Goal: Share content: Share content

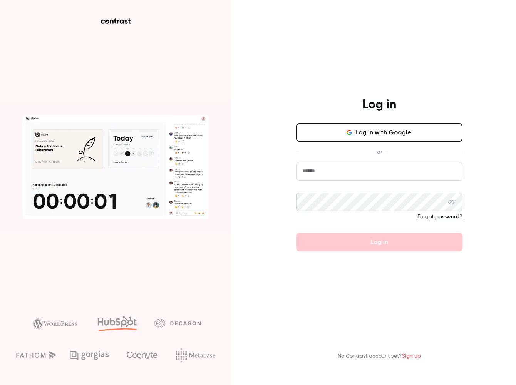
type input "**********"
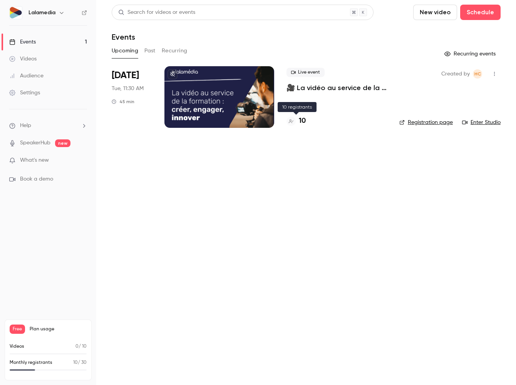
click at [304, 117] on h4 "10" at bounding box center [302, 121] width 7 height 10
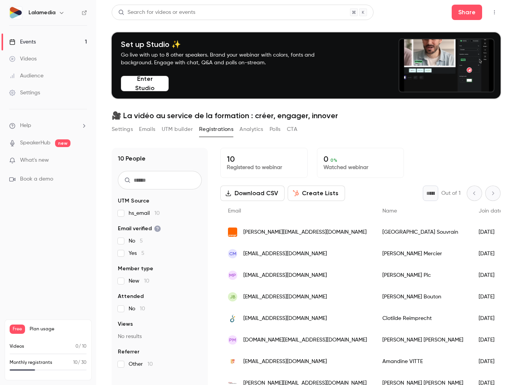
click at [54, 12] on h6 "Lalamedia" at bounding box center [42, 13] width 27 height 8
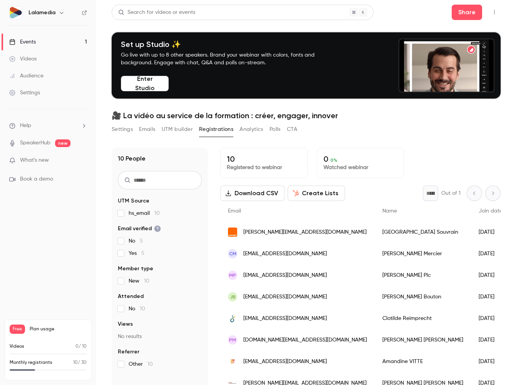
click at [63, 13] on icon "button" at bounding box center [62, 13] width 6 height 6
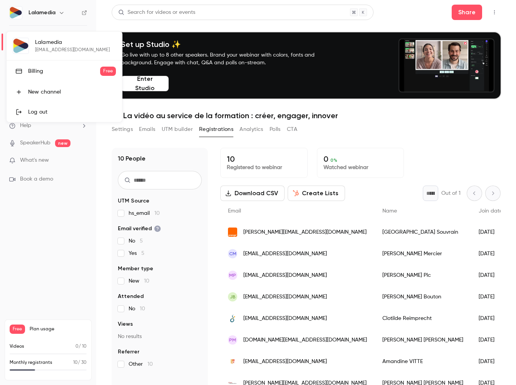
click at [42, 109] on div "Log out" at bounding box center [72, 112] width 88 height 8
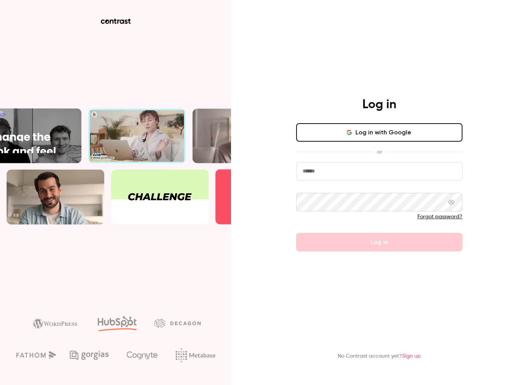
click at [461, 174] on span at bounding box center [458, 171] width 6 height 6
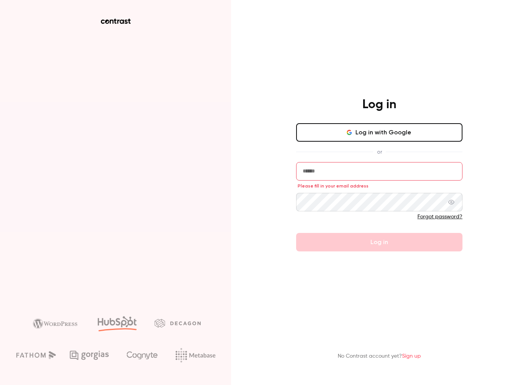
type input "**********"
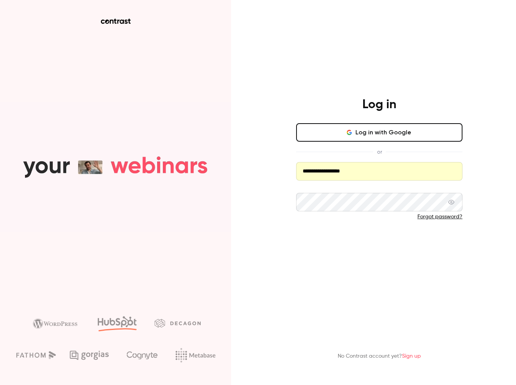
click at [414, 244] on button "Log in" at bounding box center [379, 242] width 166 height 18
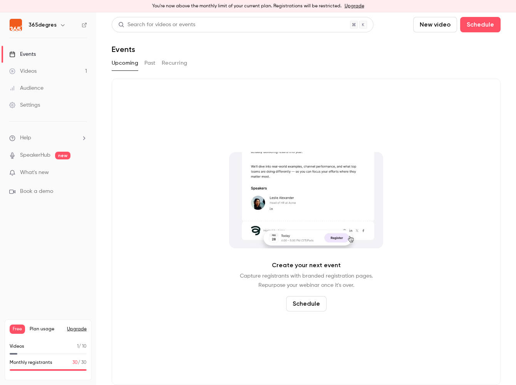
click at [30, 72] on div "Videos" at bounding box center [22, 71] width 27 height 8
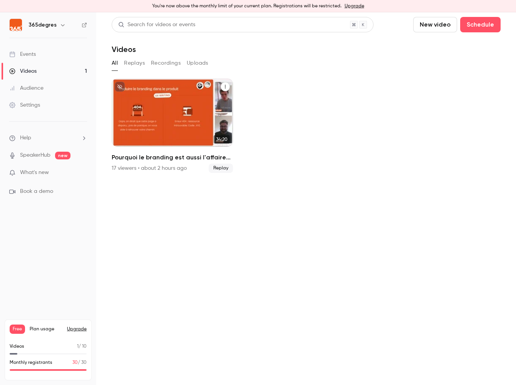
click at [220, 168] on span "Replay" at bounding box center [221, 168] width 24 height 9
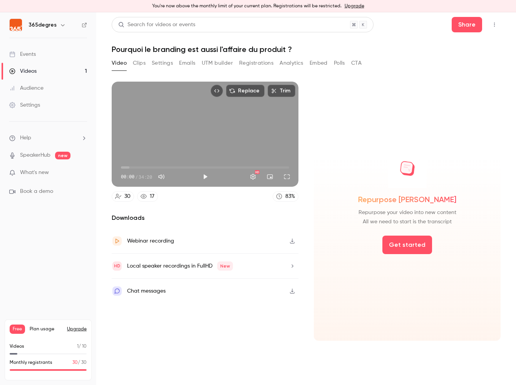
click at [192, 63] on button "Emails" at bounding box center [187, 63] width 16 height 12
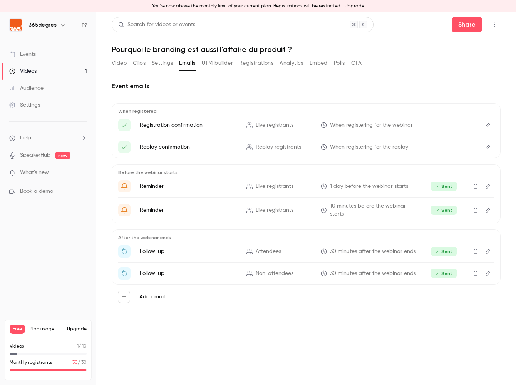
click at [489, 252] on icon "Edit" at bounding box center [488, 251] width 6 height 5
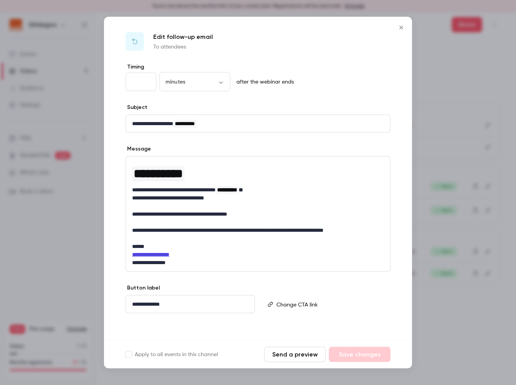
click at [284, 357] on button "Send a preview" at bounding box center [295, 354] width 62 height 15
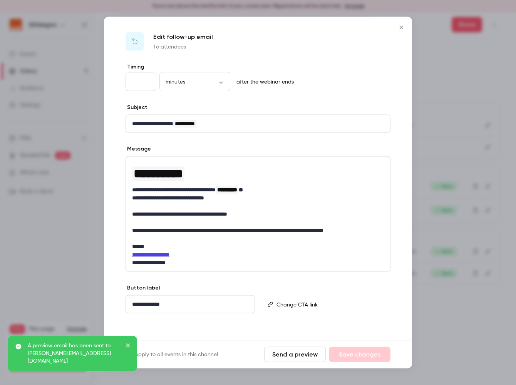
click at [402, 27] on icon "Close" at bounding box center [400, 27] width 3 height 3
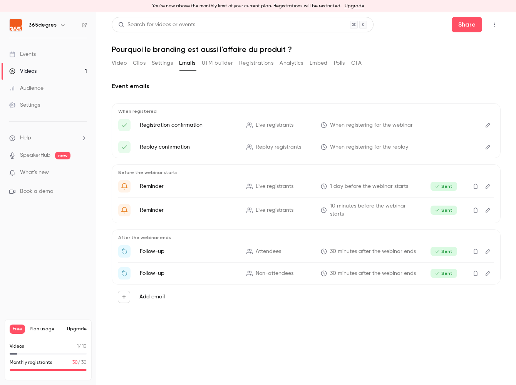
click at [488, 252] on icon "Edit" at bounding box center [488, 251] width 6 height 5
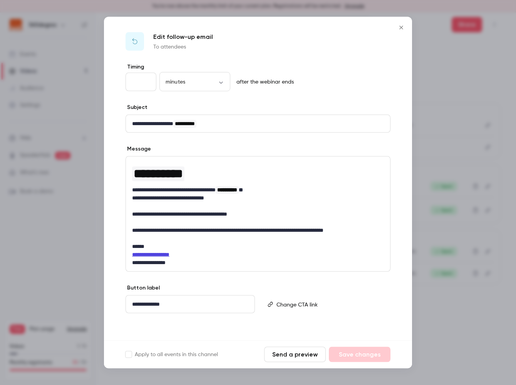
click at [401, 27] on icon "Close" at bounding box center [401, 28] width 9 height 6
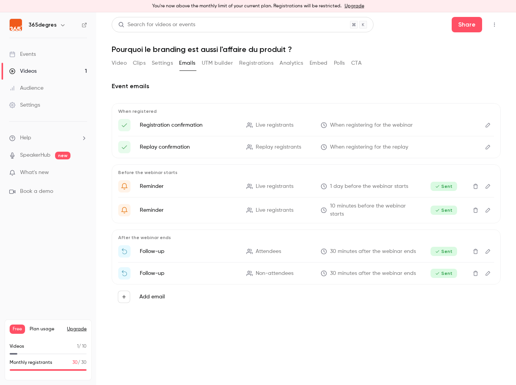
click at [486, 126] on icon "Edit" at bounding box center [488, 125] width 5 height 5
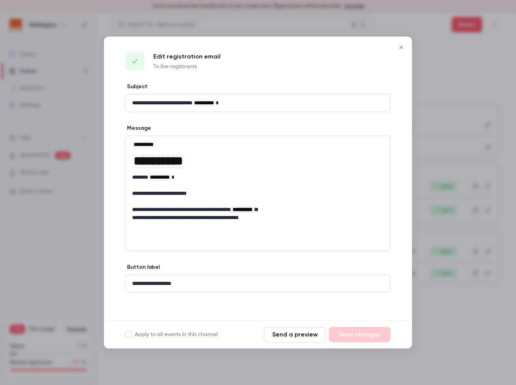
drag, startPoint x: 405, startPoint y: 46, endPoint x: 401, endPoint y: 67, distance: 21.9
click at [404, 46] on icon "Close" at bounding box center [401, 47] width 9 height 6
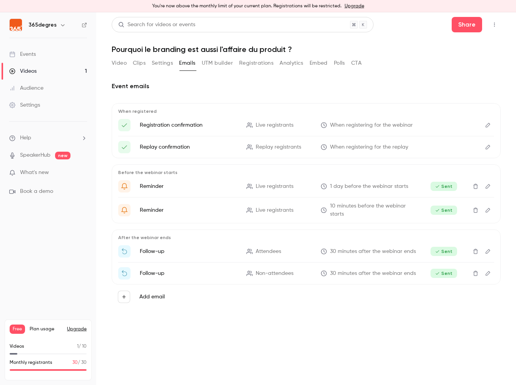
click at [488, 253] on icon "Edit" at bounding box center [488, 251] width 6 height 5
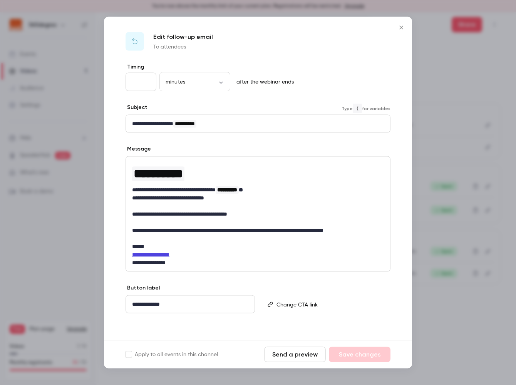
drag, startPoint x: 168, startPoint y: 123, endPoint x: 174, endPoint y: 124, distance: 6.6
click at [168, 123] on p "**********" at bounding box center [258, 124] width 252 height 8
drag, startPoint x: 183, startPoint y: 123, endPoint x: 115, endPoint y: 122, distance: 68.2
click at [115, 122] on div "**********" at bounding box center [258, 202] width 308 height 278
click at [276, 208] on p "editor" at bounding box center [258, 206] width 252 height 8
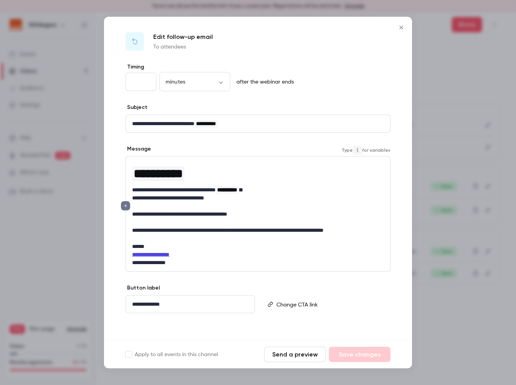
click at [400, 25] on icon "Close" at bounding box center [401, 28] width 9 height 6
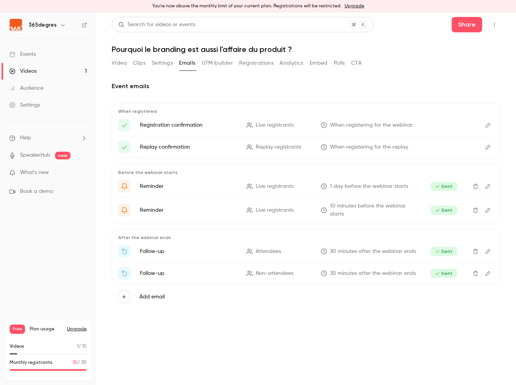
click at [488, 248] on button "Edit" at bounding box center [488, 251] width 12 height 12
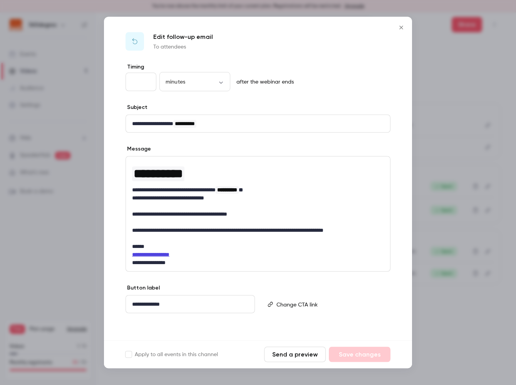
click at [403, 25] on icon "Close" at bounding box center [401, 28] width 9 height 6
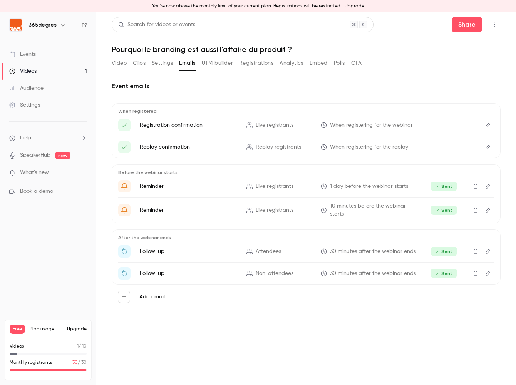
click at [490, 273] on icon "Edit" at bounding box center [488, 273] width 5 height 5
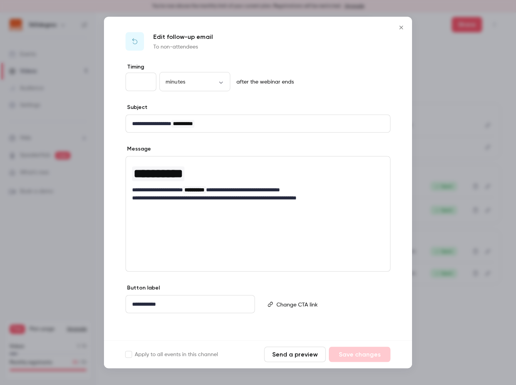
drag, startPoint x: 400, startPoint y: 28, endPoint x: 398, endPoint y: 74, distance: 46.7
click at [400, 28] on icon "Close" at bounding box center [401, 28] width 9 height 6
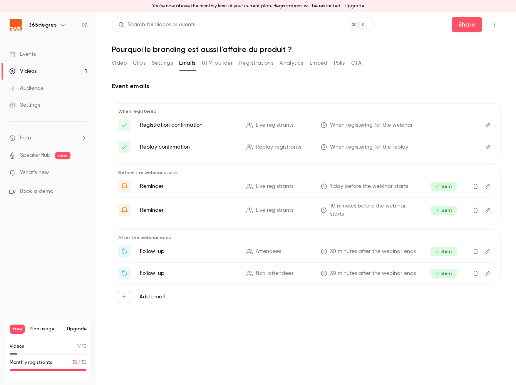
click at [476, 273] on icon "Delete" at bounding box center [476, 273] width 6 height 5
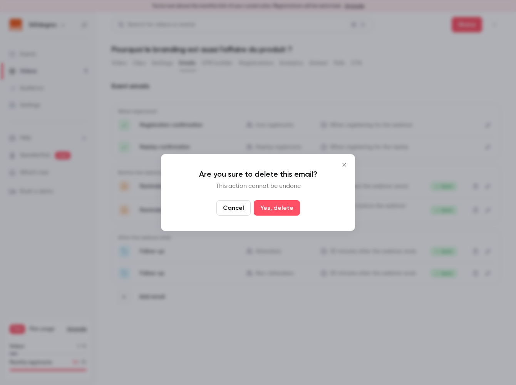
click at [270, 204] on button "Yes, delete" at bounding box center [277, 207] width 46 height 15
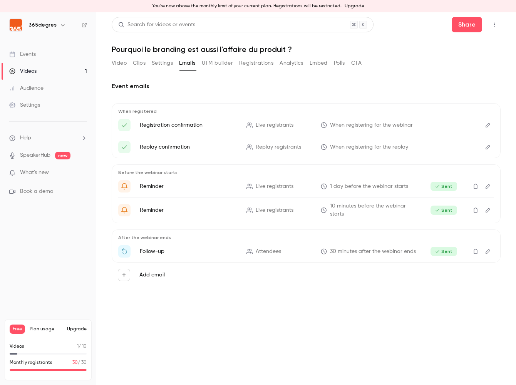
click at [124, 65] on button "Video" at bounding box center [119, 63] width 15 height 12
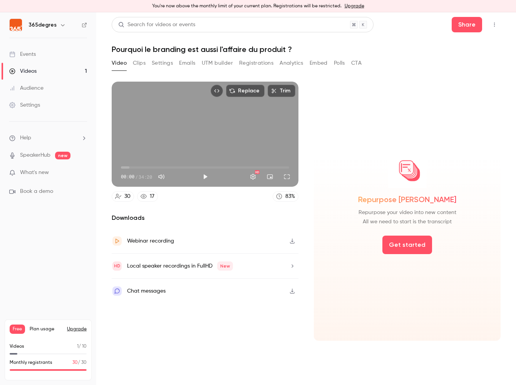
click at [293, 240] on icon "button" at bounding box center [292, 240] width 6 height 5
click at [294, 266] on icon "button" at bounding box center [292, 265] width 6 height 5
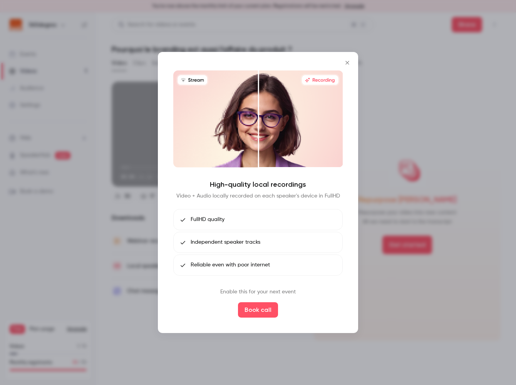
click at [349, 60] on icon "Close" at bounding box center [347, 63] width 9 height 6
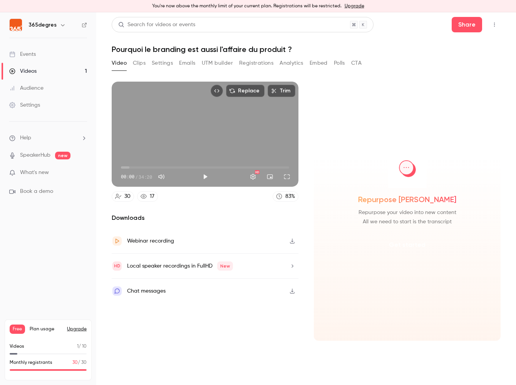
click at [415, 247] on button "Get started" at bounding box center [407, 245] width 50 height 18
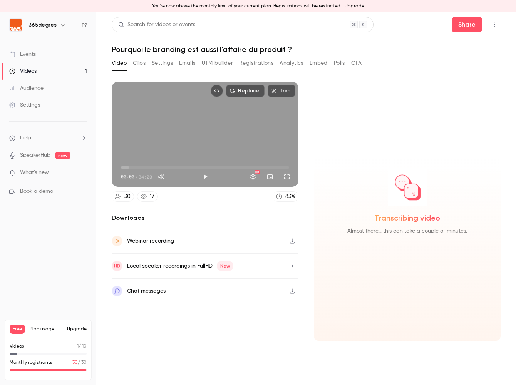
click at [316, 64] on button "Embed" at bounding box center [319, 63] width 18 height 12
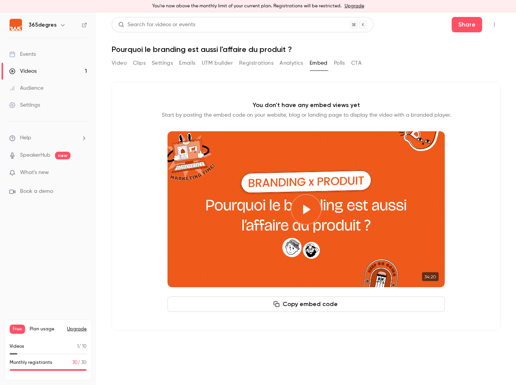
click at [256, 64] on button "Registrations" at bounding box center [256, 63] width 34 height 12
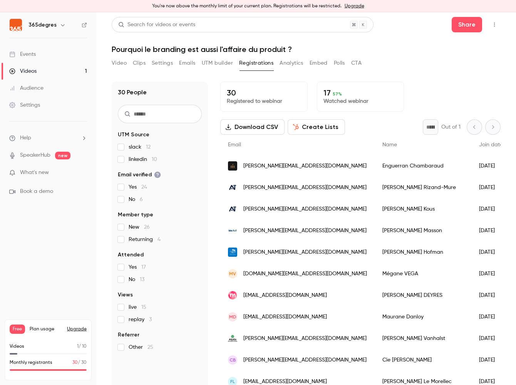
click at [305, 61] on div "Video Clips Settings Emails UTM builder Registrations Analytics Embed Polls CTA" at bounding box center [237, 63] width 250 height 12
click at [294, 63] on button "Analytics" at bounding box center [292, 63] width 24 height 12
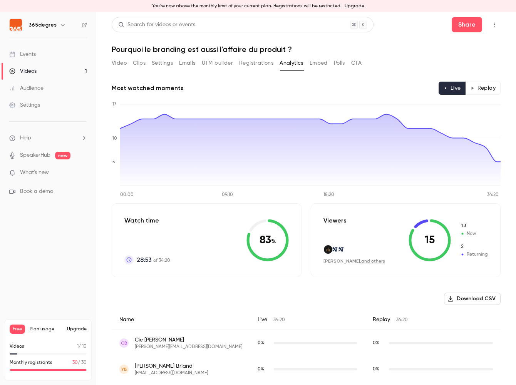
click at [258, 63] on button "Registrations" at bounding box center [256, 63] width 34 height 12
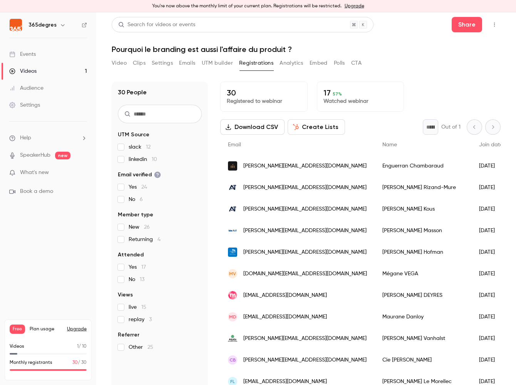
click at [122, 62] on button "Video" at bounding box center [119, 63] width 15 height 12
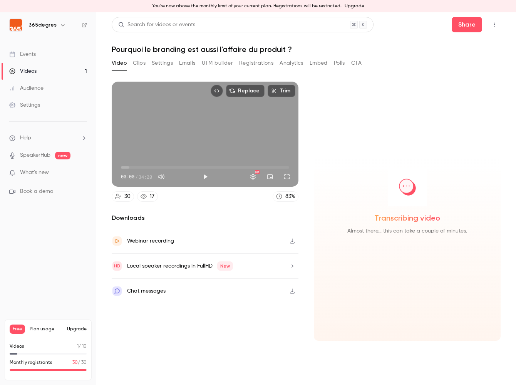
click at [143, 62] on button "Clips" at bounding box center [139, 63] width 13 height 12
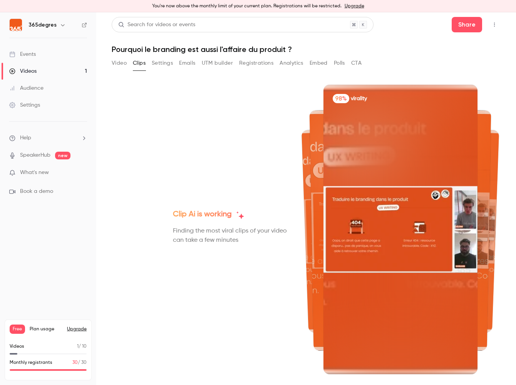
click at [392, 238] on img at bounding box center [401, 229] width 154 height 87
click at [395, 226] on img at bounding box center [401, 229] width 154 height 87
click at [387, 201] on img at bounding box center [401, 229] width 154 height 87
click at [487, 149] on div at bounding box center [421, 229] width 139 height 243
click at [387, 215] on img at bounding box center [401, 229] width 154 height 87
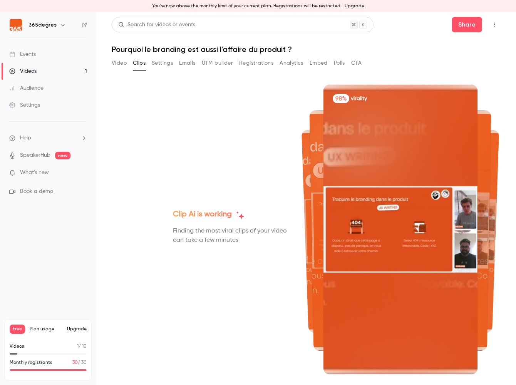
click at [315, 185] on div at bounding box center [378, 229] width 139 height 243
click at [384, 186] on img at bounding box center [401, 229] width 154 height 87
click at [158, 65] on button "Settings" at bounding box center [162, 63] width 21 height 12
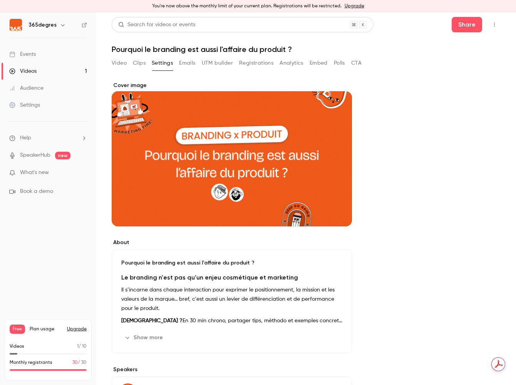
click at [186, 62] on button "Emails" at bounding box center [187, 63] width 16 height 12
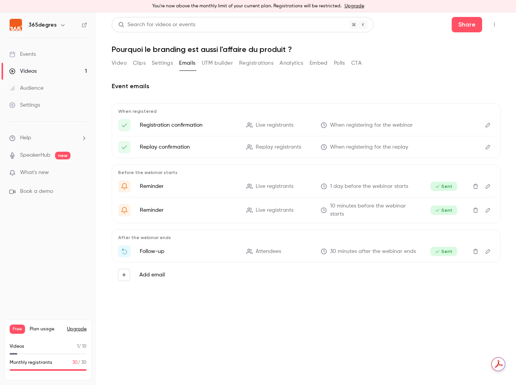
click at [211, 62] on button "UTM builder" at bounding box center [217, 63] width 31 height 12
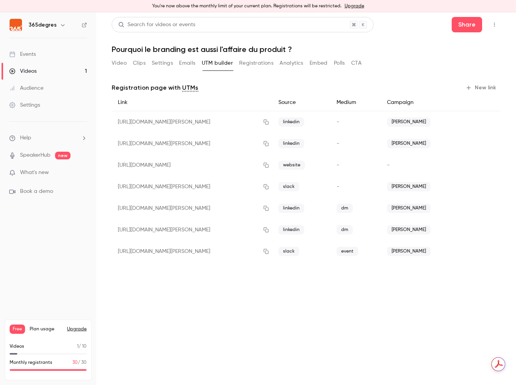
click at [253, 63] on button "Registrations" at bounding box center [256, 63] width 34 height 12
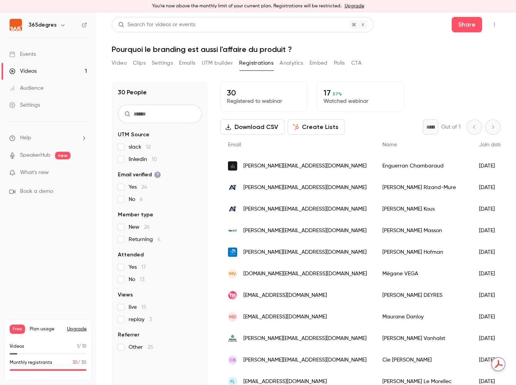
click at [294, 63] on button "Analytics" at bounding box center [292, 63] width 24 height 12
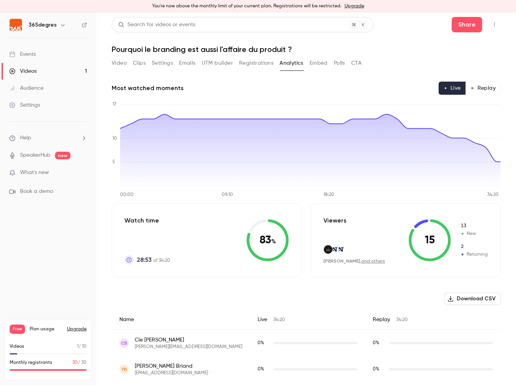
click at [117, 60] on button "Video" at bounding box center [119, 63] width 15 height 12
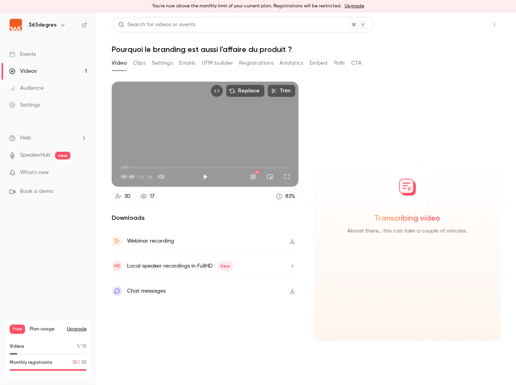
click at [471, 23] on button "Share" at bounding box center [467, 24] width 30 height 15
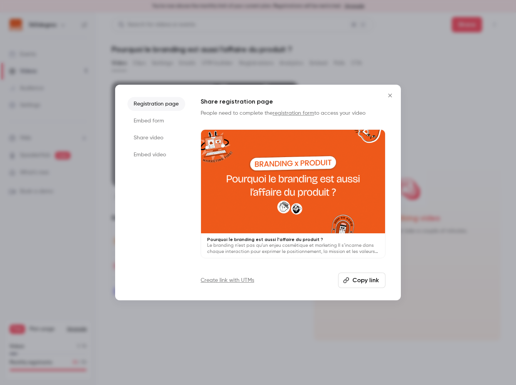
click at [158, 138] on li "Share video" at bounding box center [156, 138] width 58 height 14
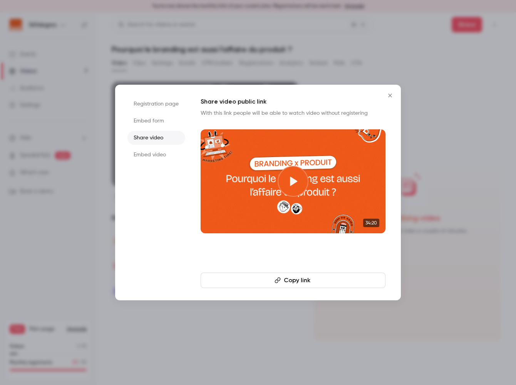
click at [302, 280] on button "Copy link" at bounding box center [293, 280] width 185 height 15
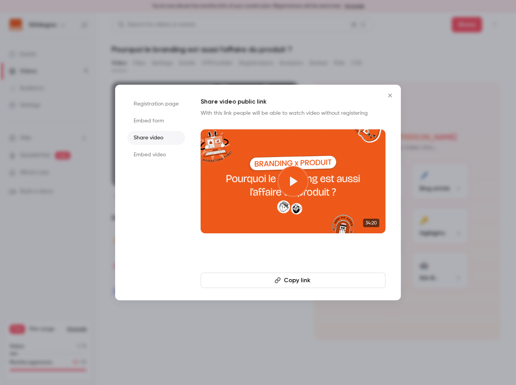
click at [388, 95] on icon "Close" at bounding box center [390, 95] width 9 height 6
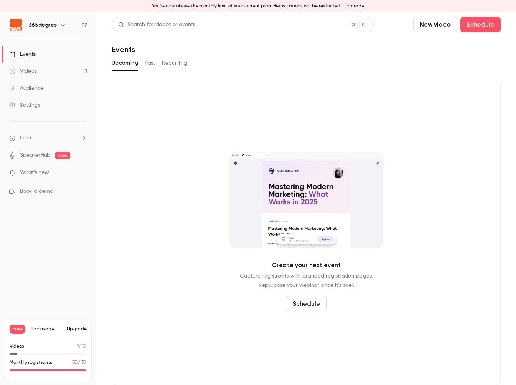
click at [39, 72] on link "Videos 1" at bounding box center [48, 71] width 96 height 17
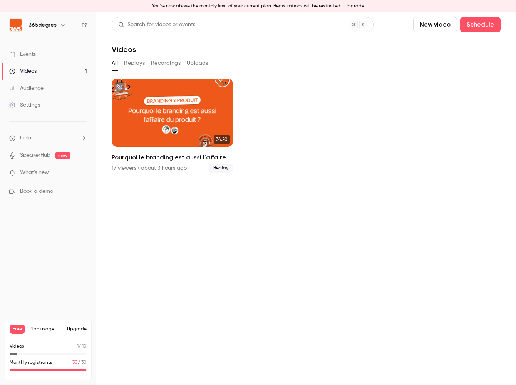
click at [132, 62] on button "Replays" at bounding box center [134, 63] width 21 height 12
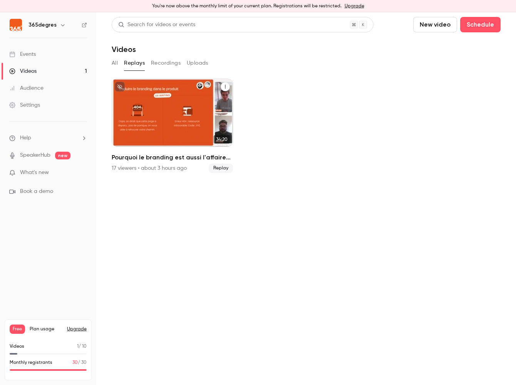
click at [176, 116] on div "Pourquoi le branding est aussi l'affaire du produit ?" at bounding box center [172, 113] width 121 height 68
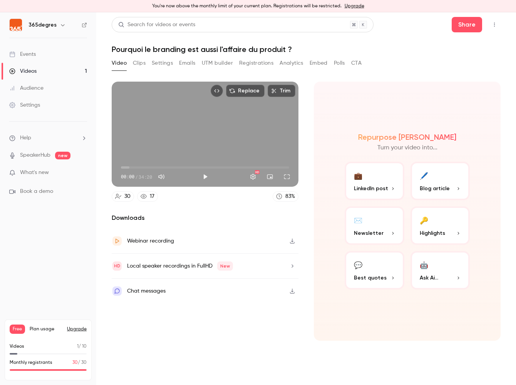
click at [247, 61] on button "Registrations" at bounding box center [256, 63] width 34 height 12
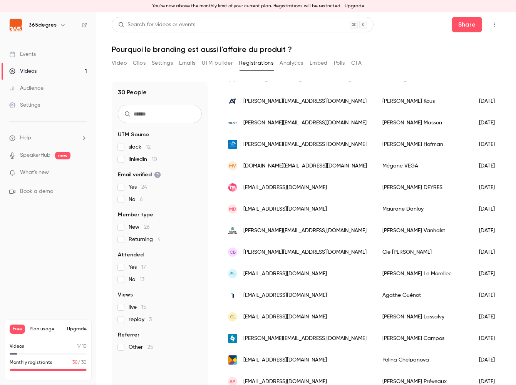
click at [282, 275] on span "[EMAIL_ADDRESS][DOMAIN_NAME]" at bounding box center [285, 274] width 84 height 8
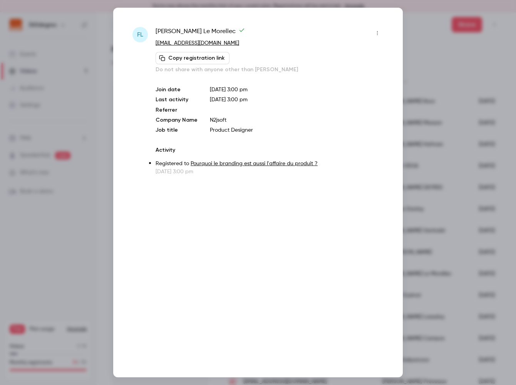
click at [434, 53] on div at bounding box center [258, 192] width 516 height 385
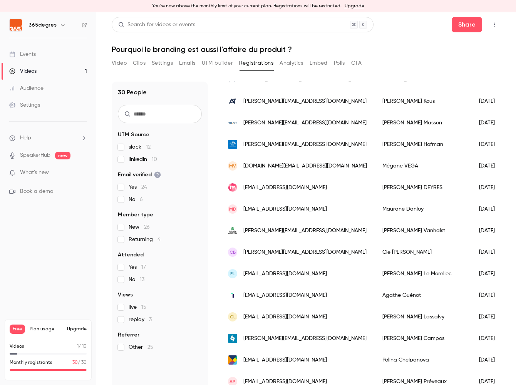
drag, startPoint x: 22, startPoint y: 87, endPoint x: 24, endPoint y: 91, distance: 4.8
click at [22, 87] on div "Audience" at bounding box center [26, 88] width 34 height 8
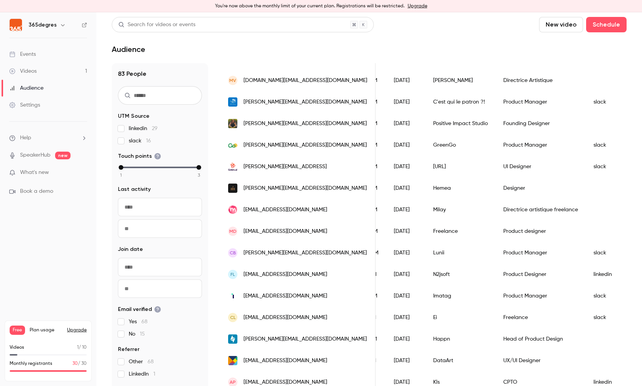
scroll to position [354, 0]
click at [285, 275] on span "[EMAIL_ADDRESS][DOMAIN_NAME]" at bounding box center [285, 274] width 84 height 8
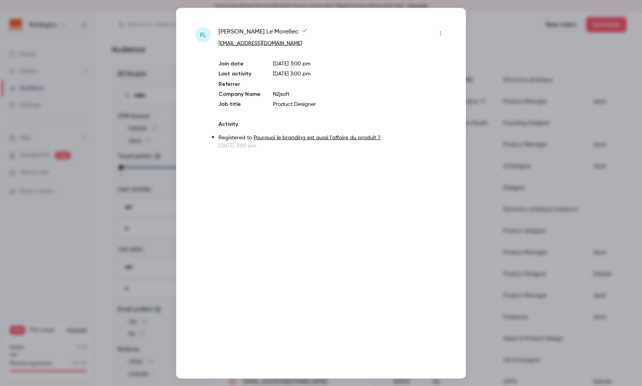
click at [507, 212] on div at bounding box center [321, 193] width 642 height 386
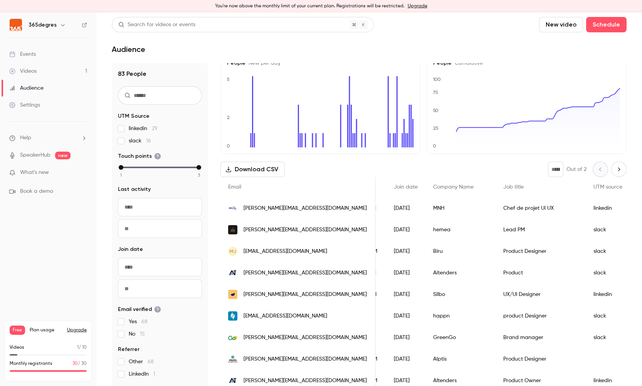
scroll to position [0, 0]
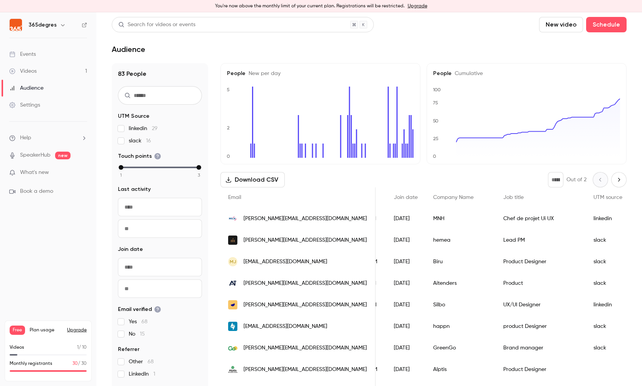
click at [24, 53] on div "Events" at bounding box center [22, 54] width 27 height 8
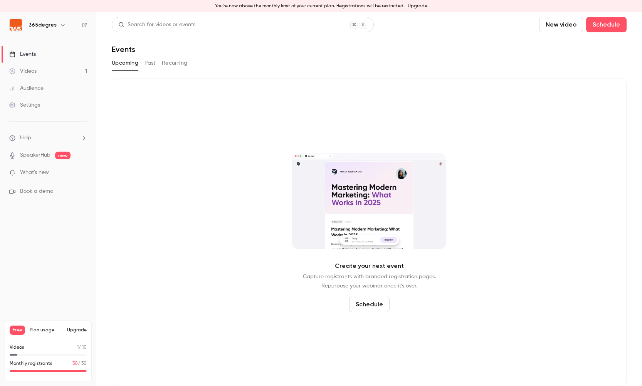
click at [146, 65] on button "Past" at bounding box center [149, 63] width 11 height 12
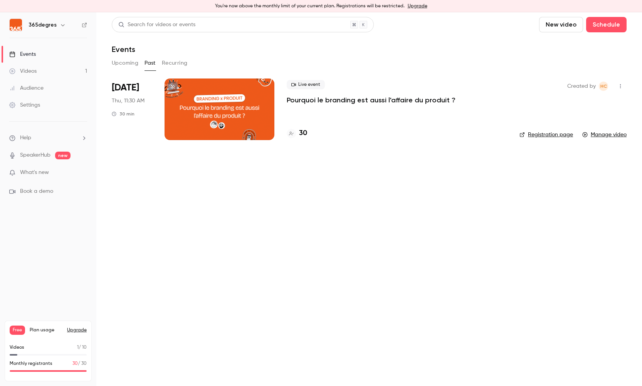
click at [190, 105] on div at bounding box center [219, 110] width 110 height 62
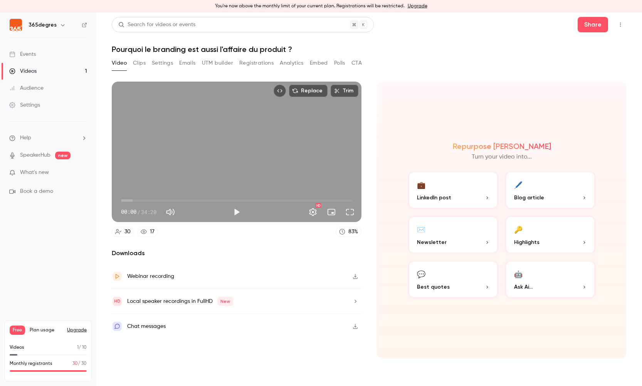
click at [141, 62] on button "Clips" at bounding box center [139, 63] width 13 height 12
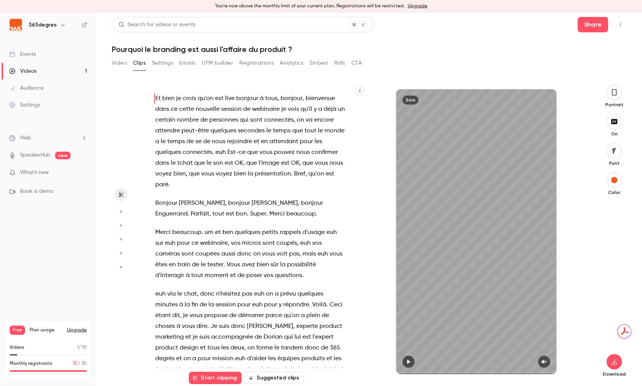
click at [121, 211] on circle "button" at bounding box center [121, 212] width 2 height 2
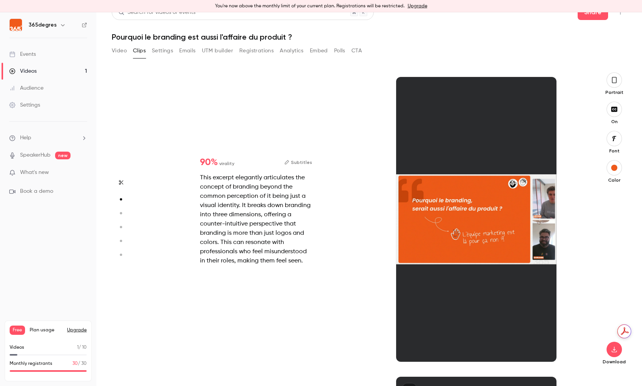
scroll to position [300, 0]
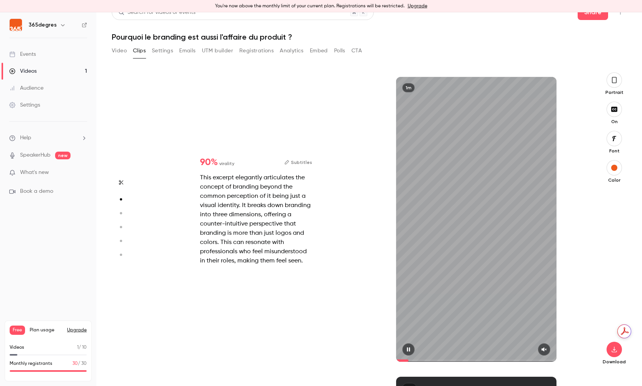
click at [409, 351] on icon "button" at bounding box center [408, 349] width 3 height 4
click at [516, 79] on icon "button" at bounding box center [614, 80] width 6 height 8
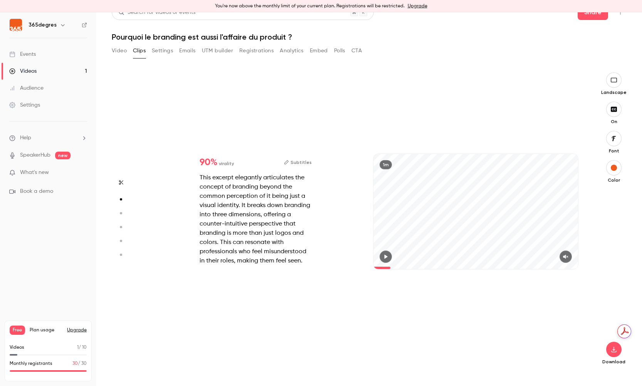
click at [385, 257] on icon "button" at bounding box center [385, 257] width 3 height 4
drag, startPoint x: 565, startPoint y: 259, endPoint x: 560, endPoint y: 273, distance: 14.4
click at [516, 259] on icon "button" at bounding box center [565, 256] width 6 height 5
click at [386, 258] on icon "button" at bounding box center [385, 257] width 3 height 4
click at [120, 211] on icon "button" at bounding box center [120, 213] width 7 height 5
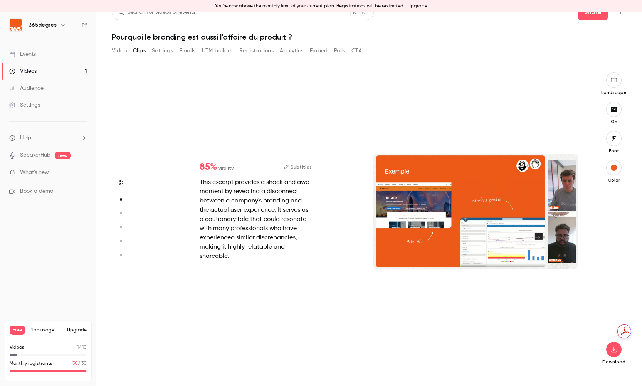
type input "*"
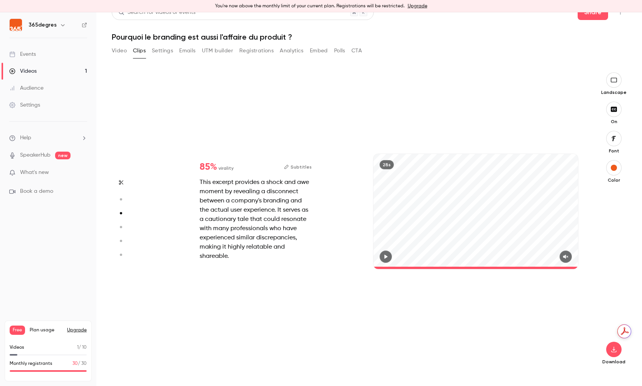
click at [386, 257] on icon "button" at bounding box center [385, 257] width 3 height 4
click at [386, 257] on icon "button" at bounding box center [385, 256] width 6 height 5
click at [120, 228] on circle "button" at bounding box center [121, 227] width 2 height 2
type input "*"
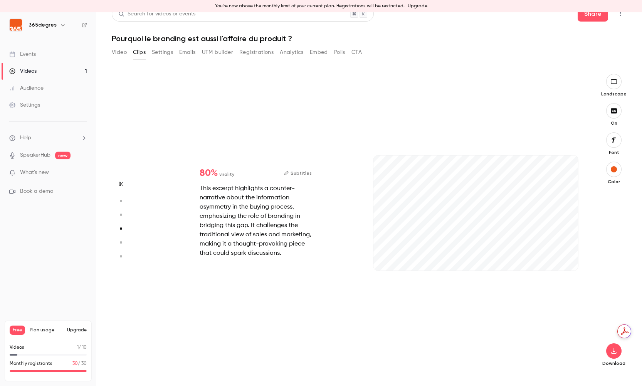
scroll to position [12, 0]
click at [121, 198] on circle "button" at bounding box center [121, 199] width 2 height 2
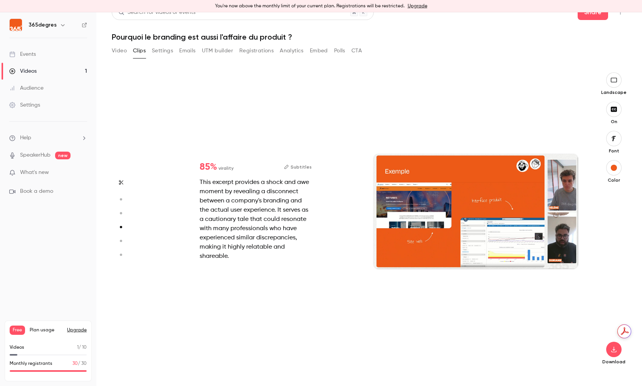
type input "*"
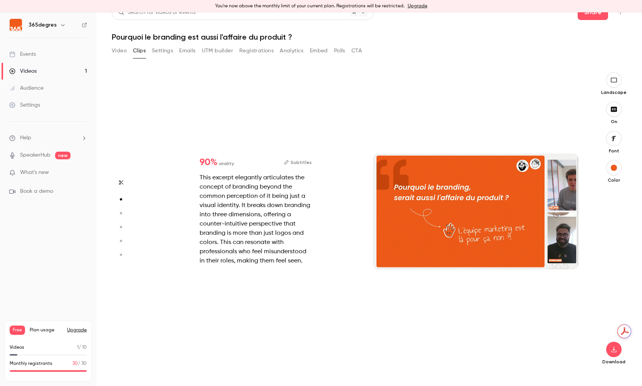
scroll to position [300, 0]
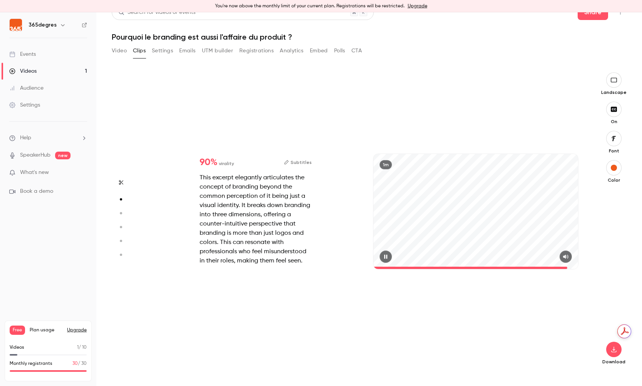
drag, startPoint x: 383, startPoint y: 268, endPoint x: 568, endPoint y: 264, distance: 184.9
click at [516, 264] on span at bounding box center [475, 268] width 205 height 12
type input "****"
click at [121, 52] on button "Video" at bounding box center [119, 51] width 15 height 12
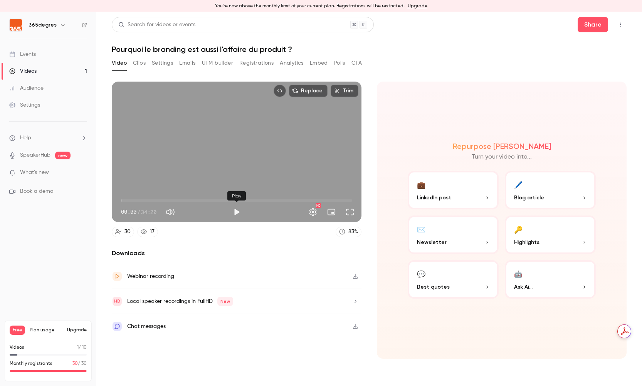
click at [236, 213] on button "Play" at bounding box center [236, 212] width 15 height 15
click at [236, 214] on button "Pause" at bounding box center [236, 212] width 15 height 15
type input "***"
click at [516, 191] on button "🖊️ Blog article" at bounding box center [550, 190] width 91 height 39
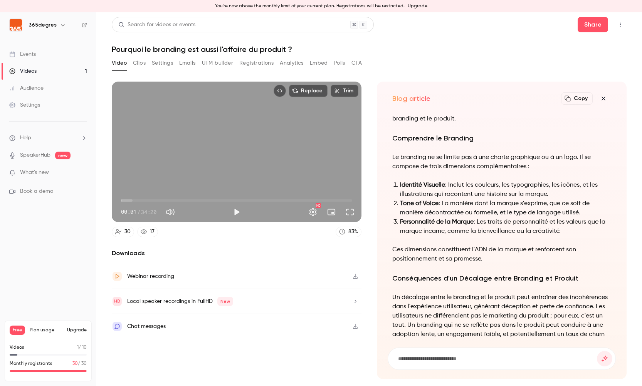
scroll to position [-415, 0]
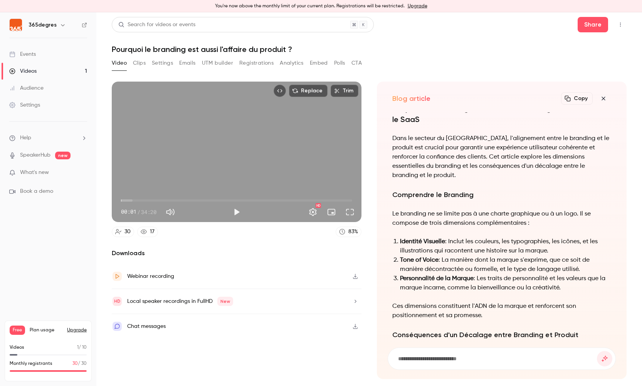
click at [516, 98] on icon "button" at bounding box center [603, 99] width 9 height 6
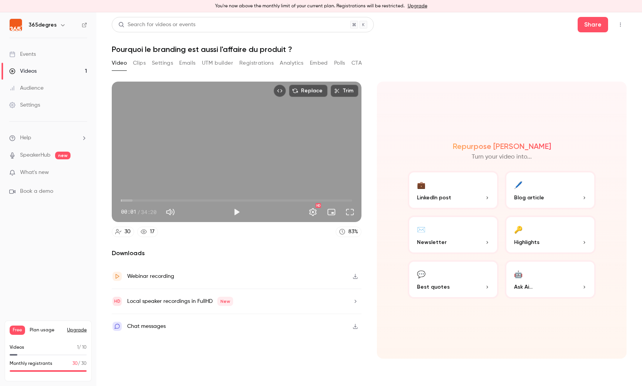
click at [463, 284] on p "Best quotes" at bounding box center [453, 287] width 72 height 8
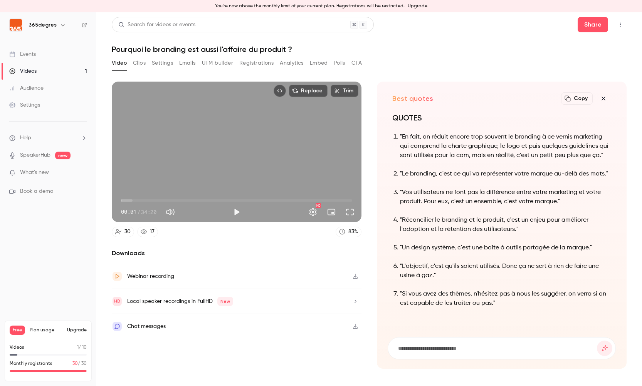
click at [138, 62] on button "Clips" at bounding box center [139, 63] width 13 height 12
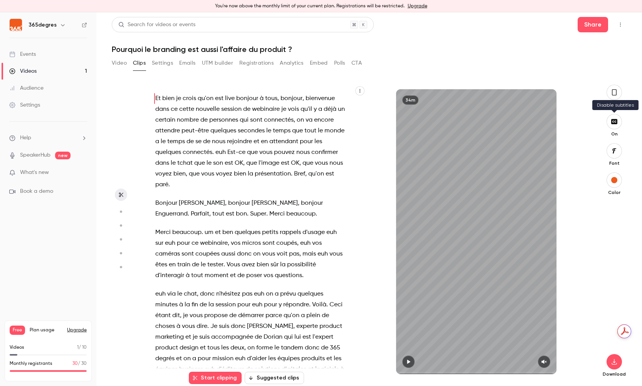
click at [516, 121] on icon "button" at bounding box center [614, 122] width 8 height 6
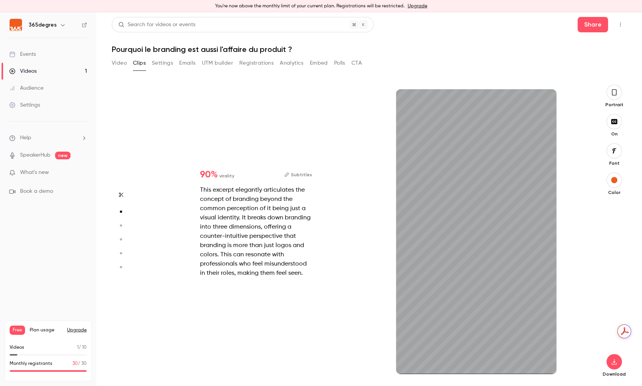
type input "*"
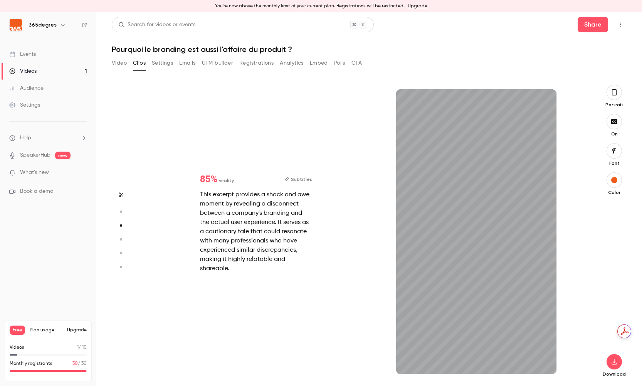
type input "*"
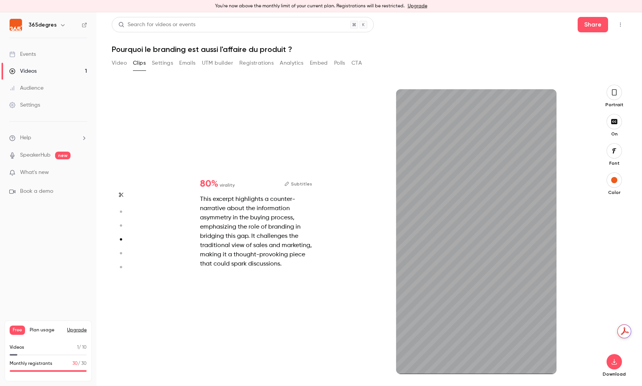
type input "*"
click at [516, 361] on icon "button" at bounding box center [613, 362] width 9 height 6
type input "****"
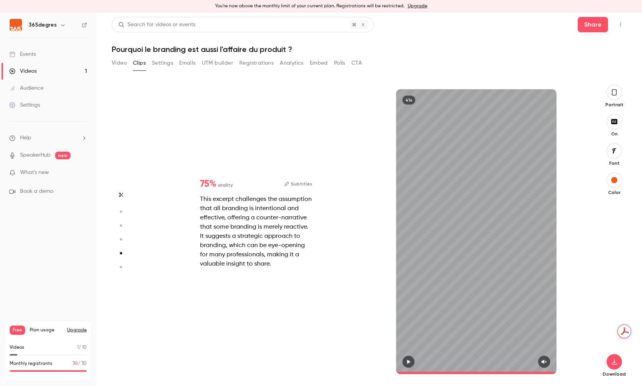
click at [122, 64] on button "Video" at bounding box center [119, 63] width 15 height 12
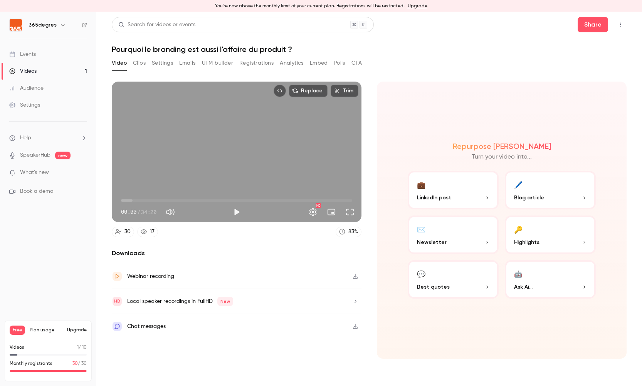
click at [162, 277] on div "Webinar recording" at bounding box center [150, 276] width 47 height 9
click at [325, 64] on button "Embed" at bounding box center [319, 63] width 18 height 12
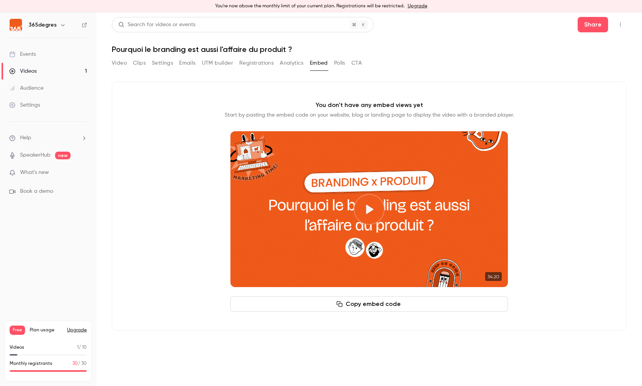
click at [369, 216] on button "Play video" at bounding box center [369, 209] width 31 height 31
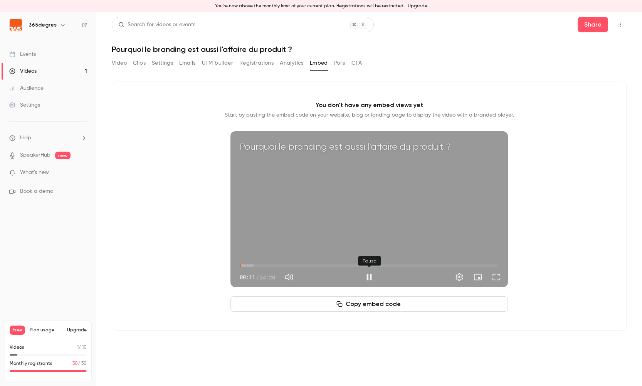
click at [370, 275] on button "Pause" at bounding box center [368, 277] width 15 height 15
type input "****"
click at [119, 63] on button "Video" at bounding box center [119, 63] width 15 height 12
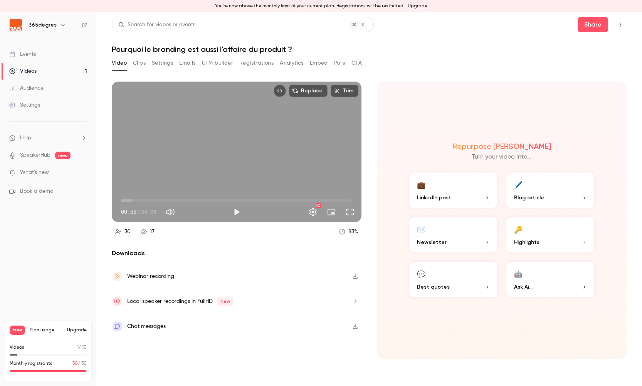
click at [135, 67] on button "Clips" at bounding box center [139, 63] width 13 height 12
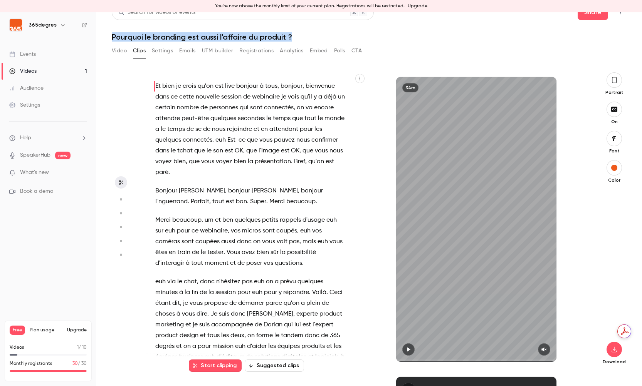
drag, startPoint x: 303, startPoint y: 37, endPoint x: 112, endPoint y: 37, distance: 190.7
click at [112, 37] on h1 "Pourquoi le branding est aussi l'affaire du produit ?" at bounding box center [369, 36] width 515 height 9
copy h1 "Pourquoi le branding est aussi l'affaire du produit ?"
click at [223, 102] on span "session" at bounding box center [231, 97] width 20 height 11
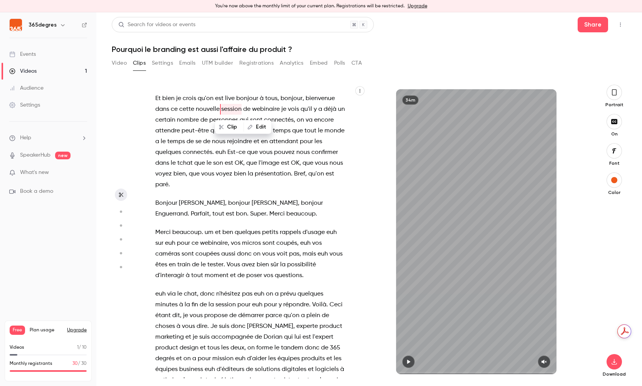
type input "***"
click at [124, 66] on button "Video" at bounding box center [119, 63] width 15 height 12
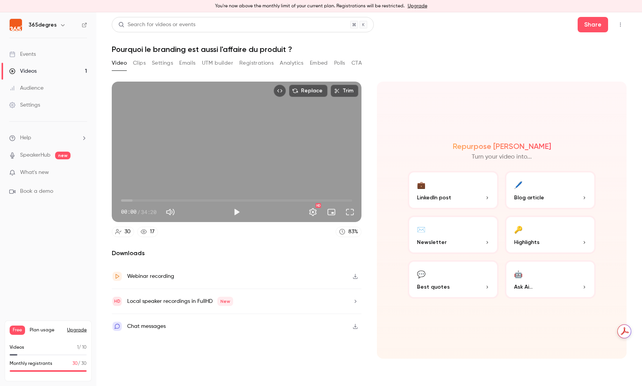
drag, startPoint x: 43, startPoint y: 57, endPoint x: 82, endPoint y: 55, distance: 39.8
click at [43, 57] on link "Events" at bounding box center [48, 54] width 96 height 17
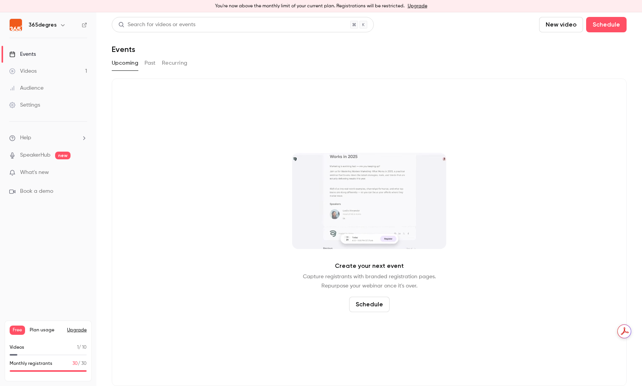
drag, startPoint x: 152, startPoint y: 64, endPoint x: 163, endPoint y: 77, distance: 17.0
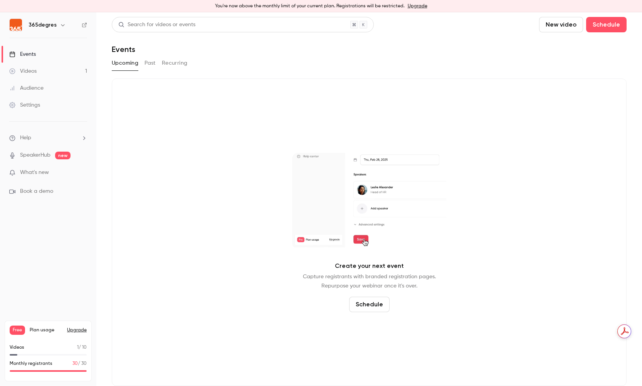
click at [152, 64] on button "Past" at bounding box center [149, 63] width 11 height 12
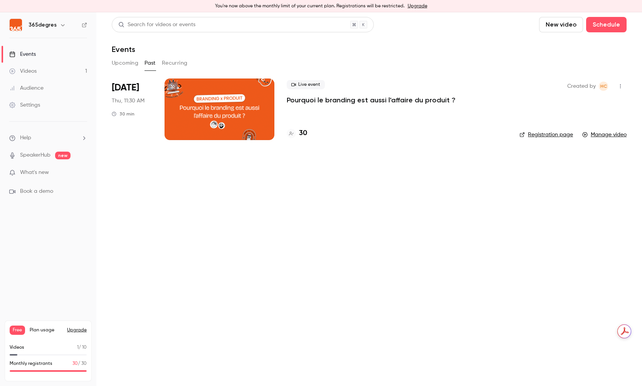
click at [228, 122] on div at bounding box center [219, 110] width 110 height 62
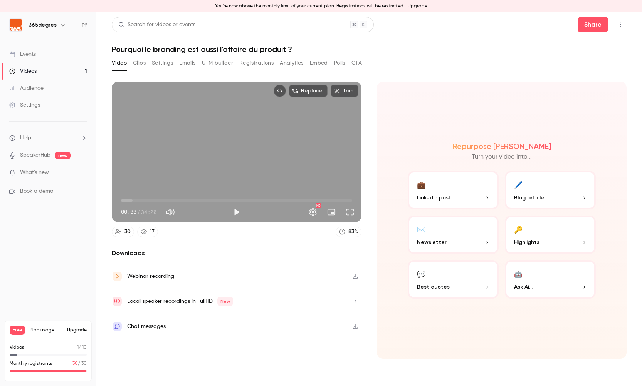
click at [261, 63] on button "Registrations" at bounding box center [256, 63] width 34 height 12
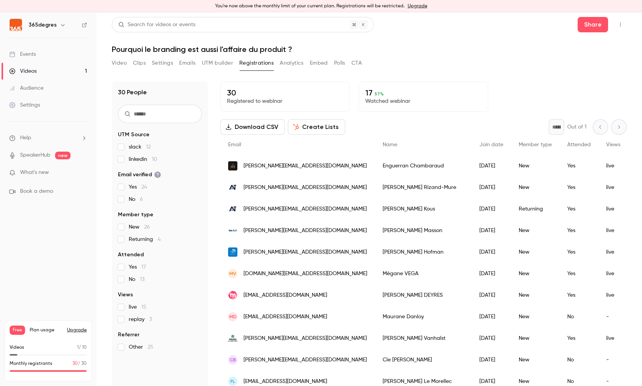
click at [223, 63] on button "UTM builder" at bounding box center [217, 63] width 31 height 12
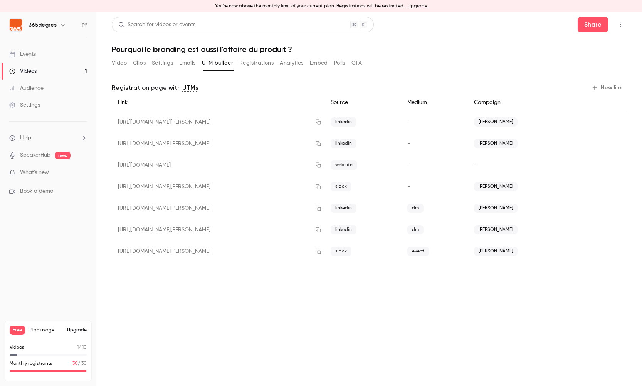
click at [288, 64] on button "Analytics" at bounding box center [292, 63] width 24 height 12
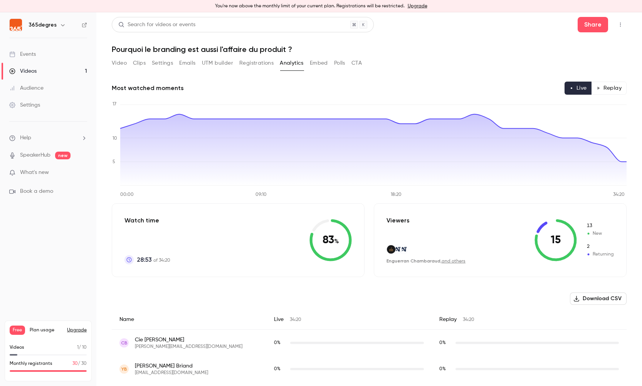
click at [320, 64] on button "Embed" at bounding box center [319, 63] width 18 height 12
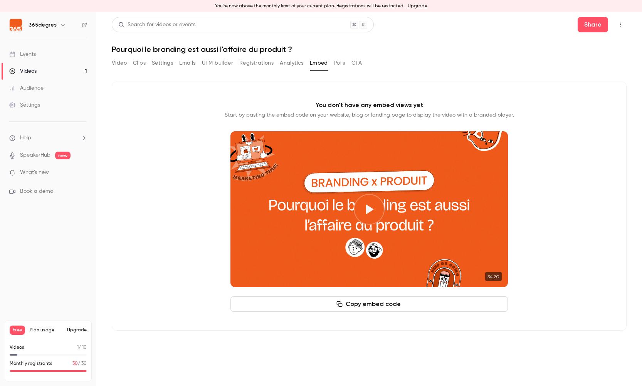
click at [362, 64] on button "CTA" at bounding box center [356, 63] width 10 height 12
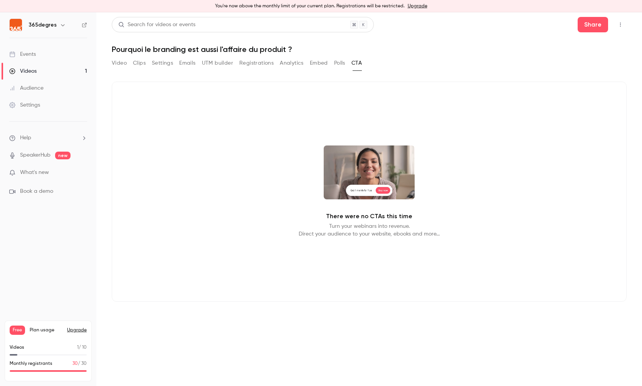
click at [344, 63] on button "Polls" at bounding box center [339, 63] width 11 height 12
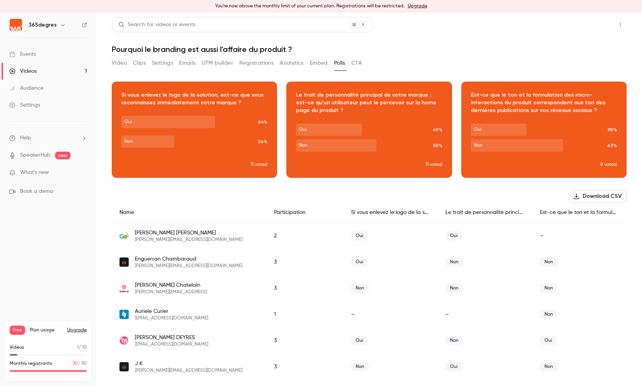
click at [516, 26] on button "Share" at bounding box center [592, 24] width 30 height 15
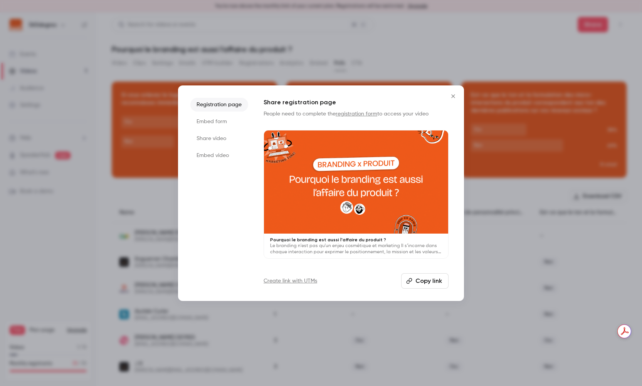
click at [221, 103] on li "Registration page" at bounding box center [219, 105] width 58 height 14
click at [346, 114] on link "registration form" at bounding box center [356, 113] width 42 height 5
click at [424, 282] on button "Copy link" at bounding box center [424, 280] width 47 height 15
click at [452, 95] on icon "Close" at bounding box center [452, 95] width 3 height 3
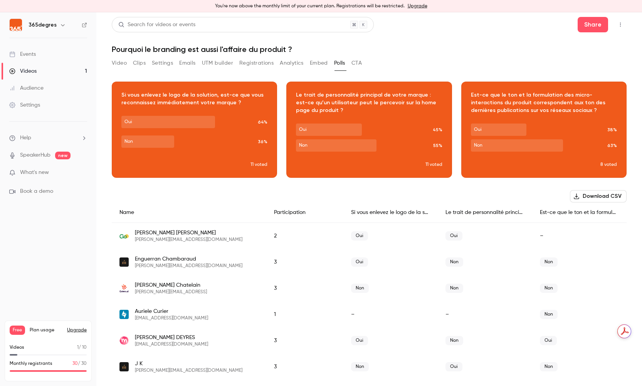
click at [259, 64] on button "Registrations" at bounding box center [256, 63] width 34 height 12
